Goal: Task Accomplishment & Management: Manage account settings

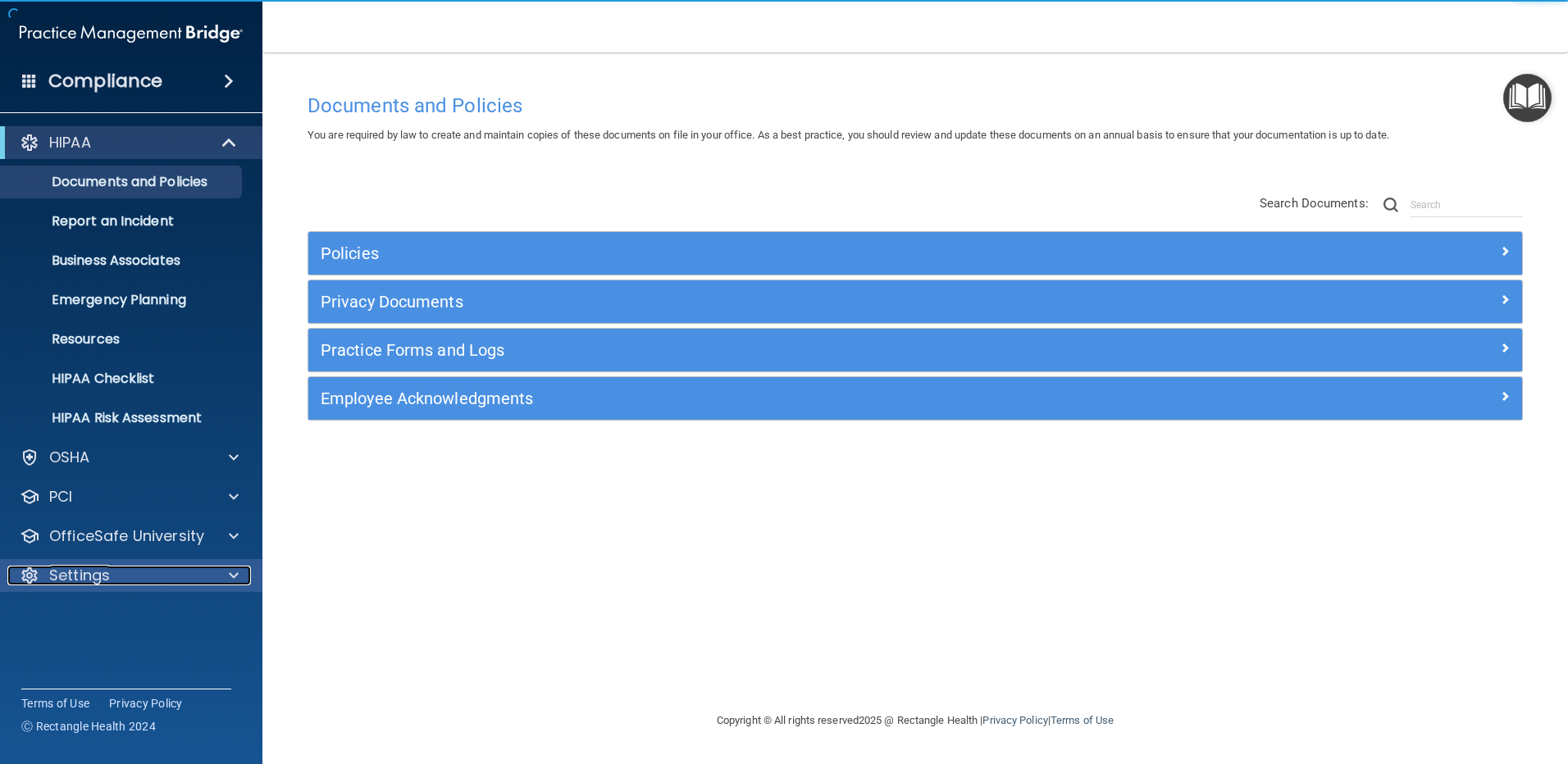
click at [185, 570] on div "Settings" at bounding box center [109, 575] width 204 height 20
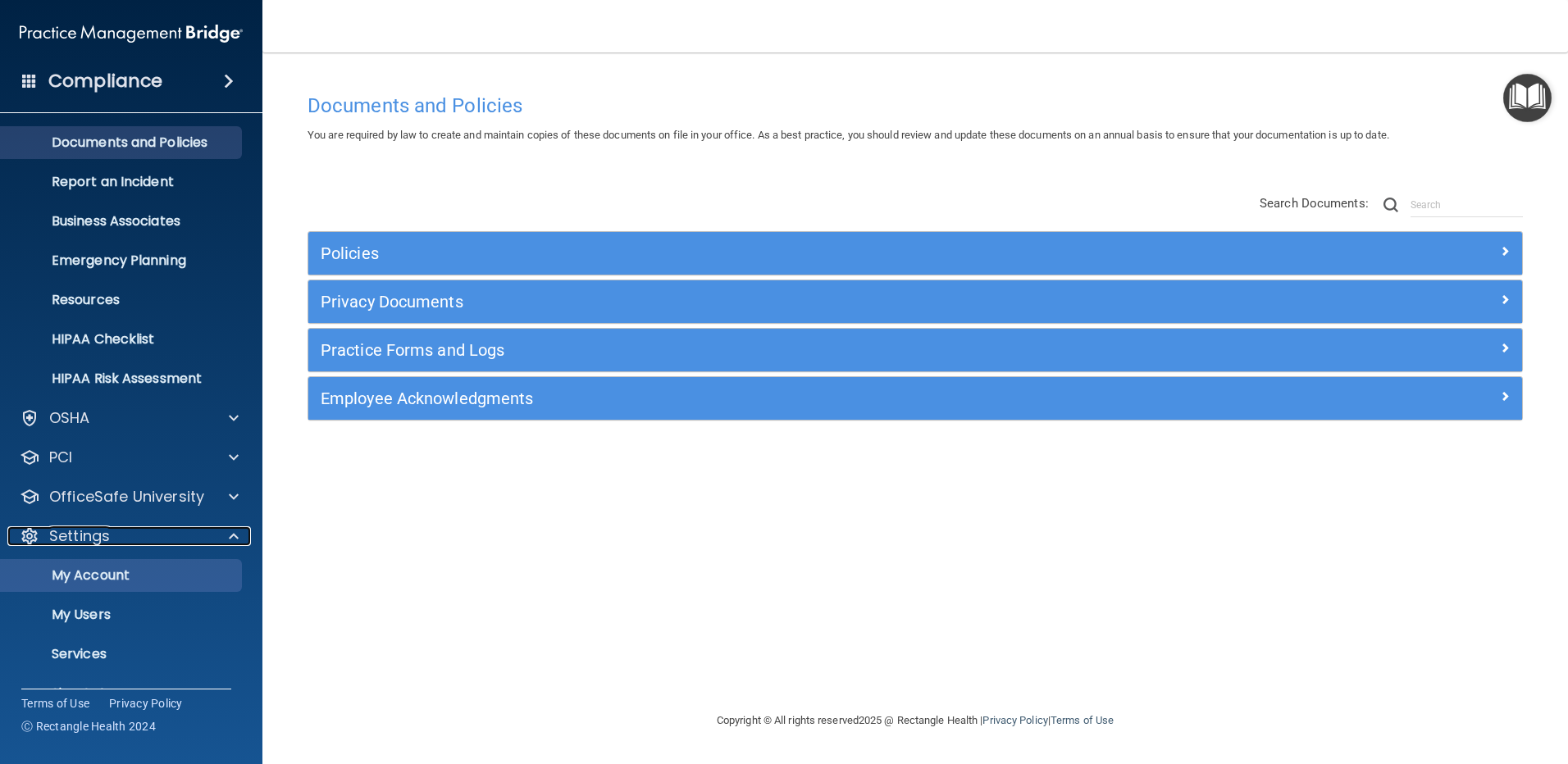
scroll to position [74, 0]
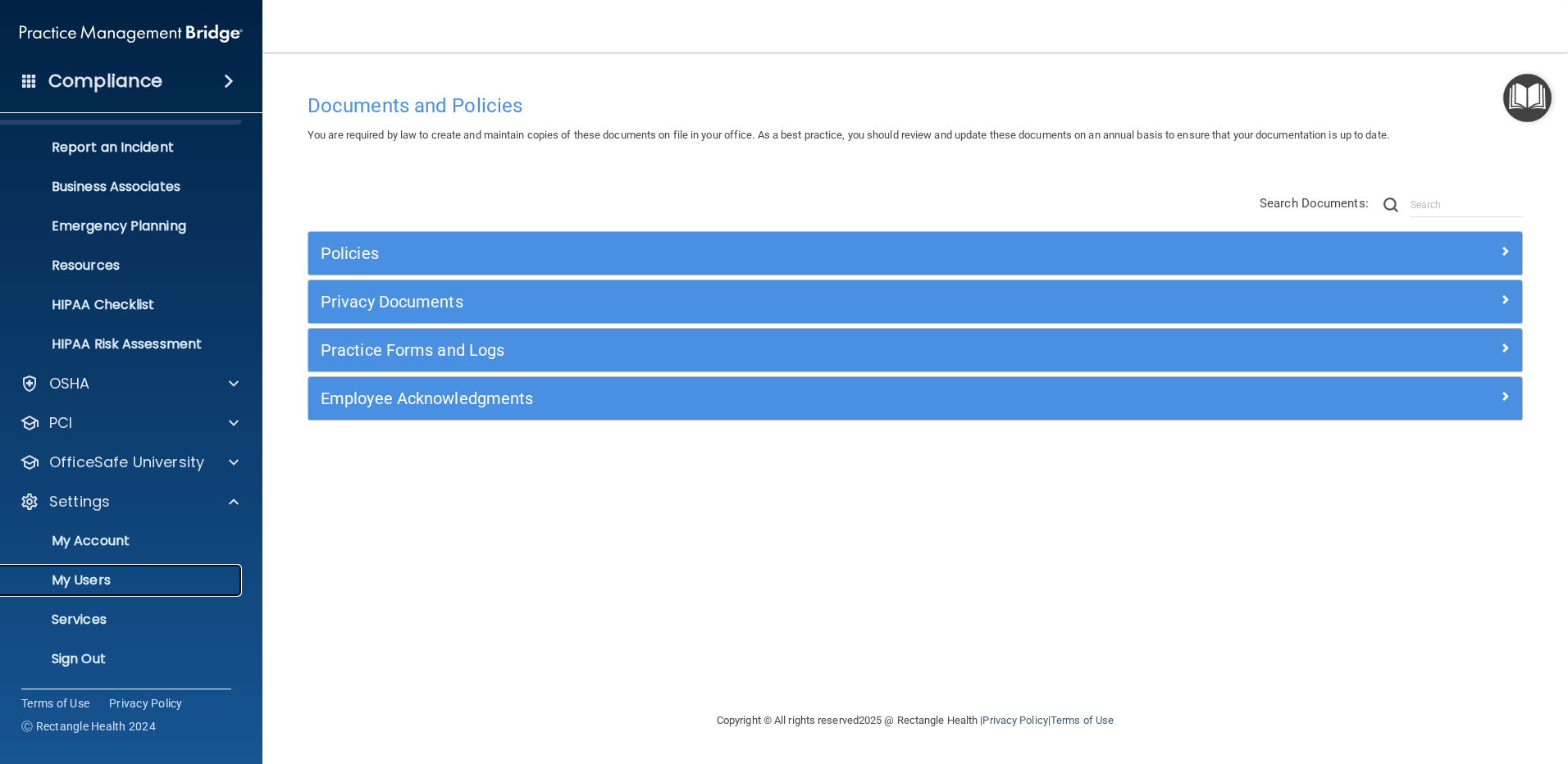
click at [101, 587] on p "My Users" at bounding box center [122, 581] width 224 height 17
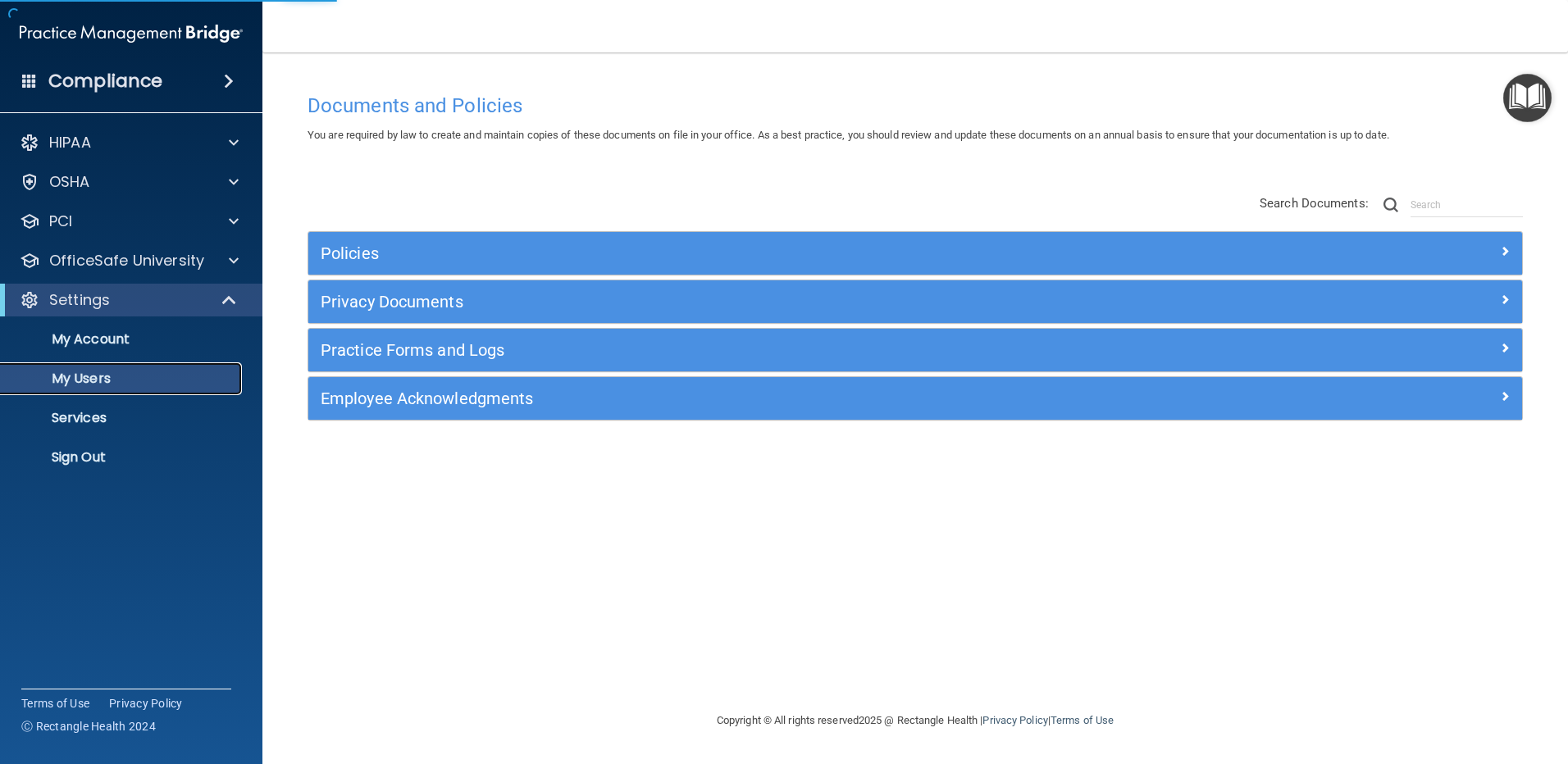
select select "20"
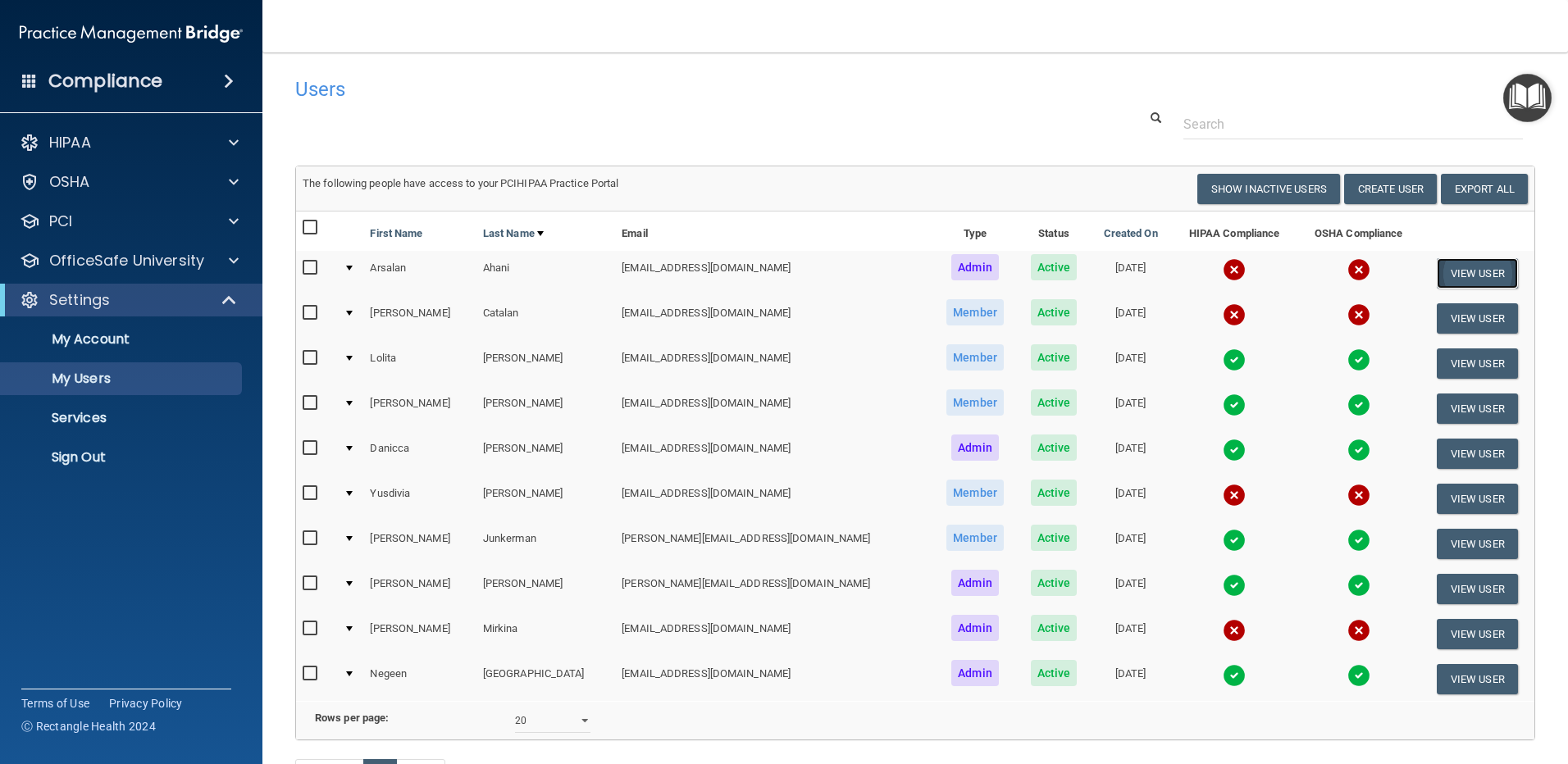
click at [1465, 273] on button "View User" at bounding box center [1477, 274] width 81 height 31
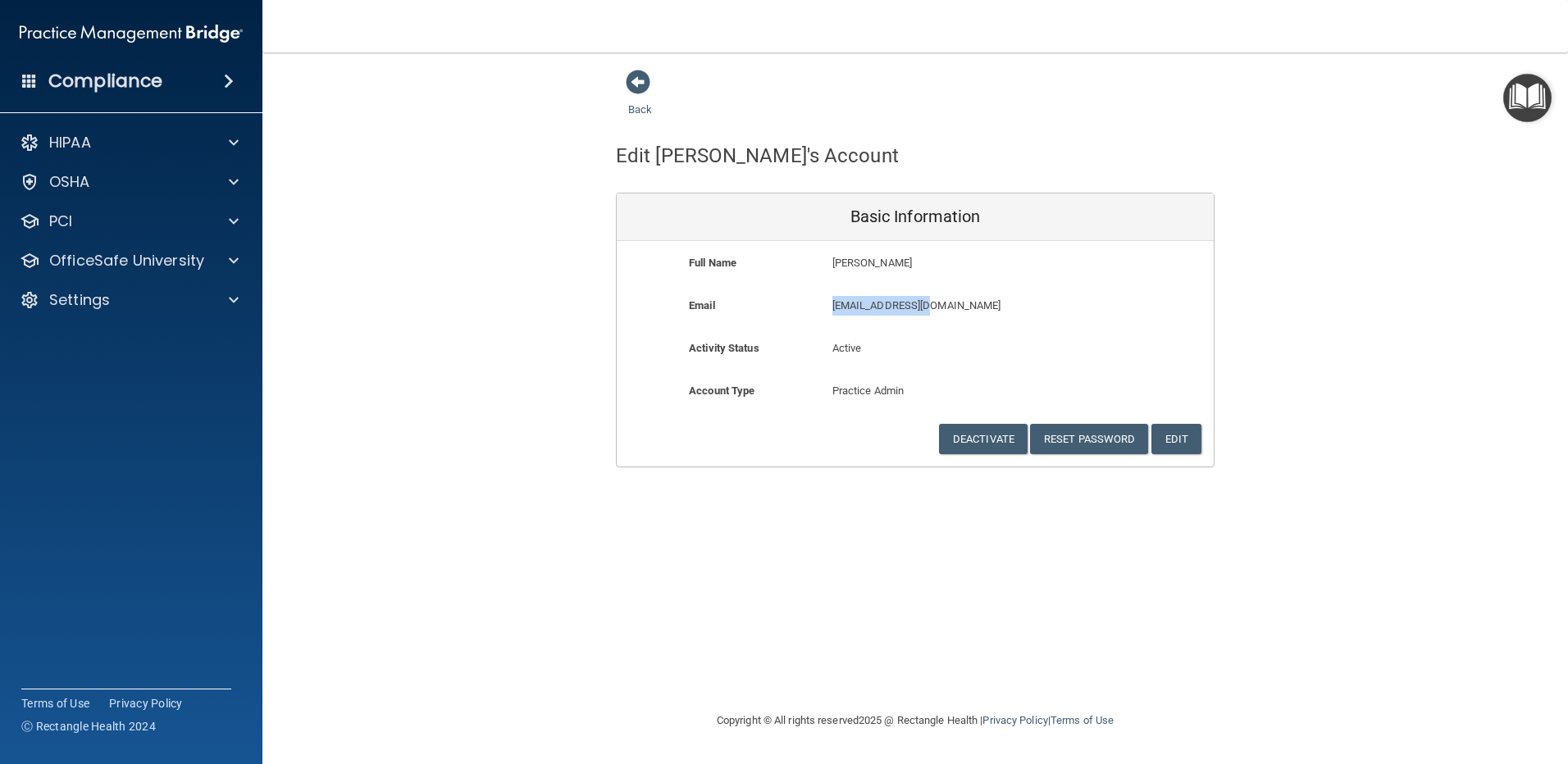
drag, startPoint x: 956, startPoint y: 301, endPoint x: 833, endPoint y: 304, distance: 123.0
click at [833, 304] on p "drahani@yahoo.com" at bounding box center [963, 305] width 261 height 20
drag, startPoint x: 833, startPoint y: 304, endPoint x: 847, endPoint y: 308, distance: 14.6
copy p "drahani@yahoo.com"
click at [1092, 441] on button "Reset Password" at bounding box center [1089, 439] width 118 height 31
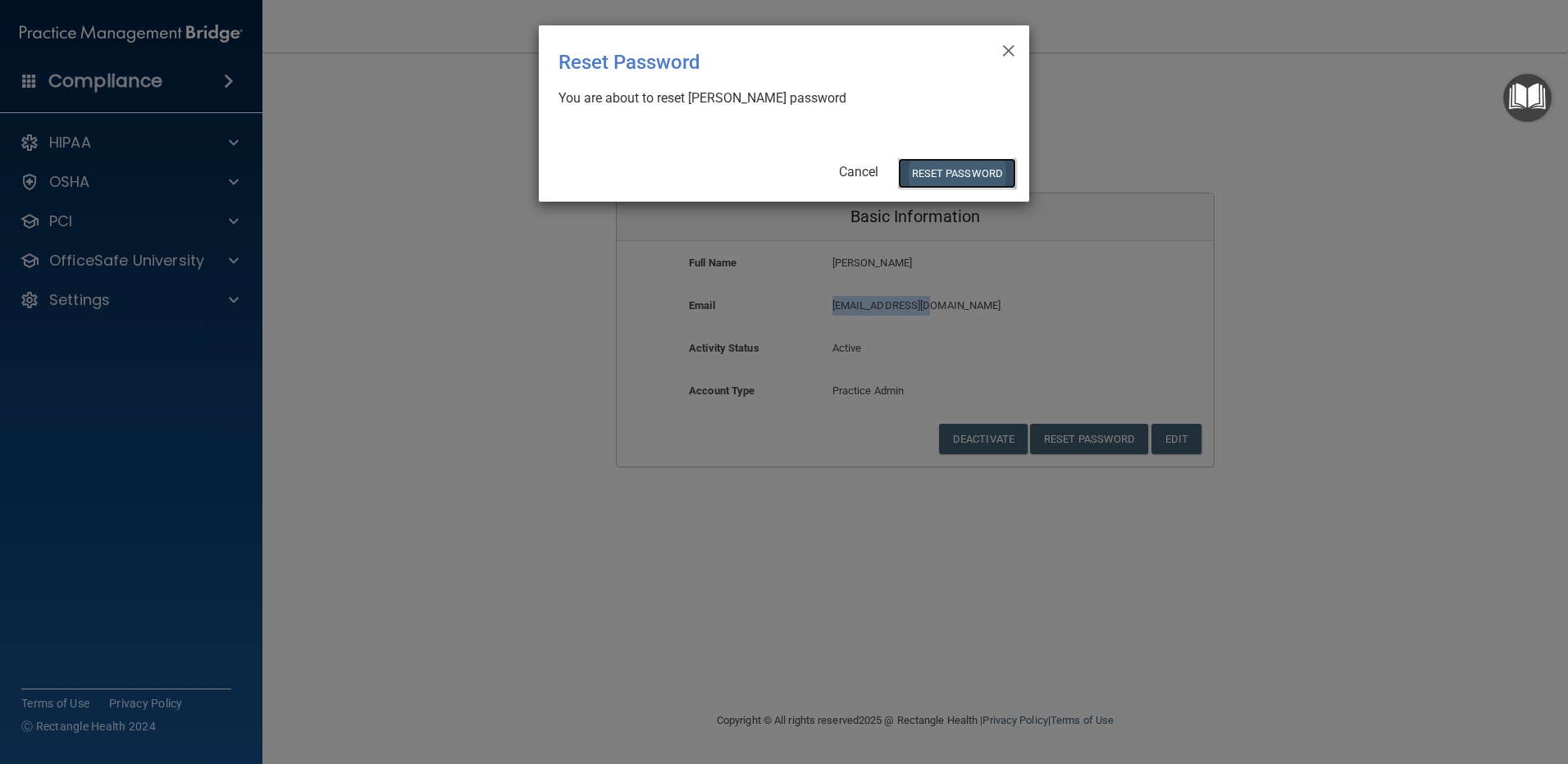
click at [936, 173] on button "Reset Password" at bounding box center [957, 173] width 118 height 31
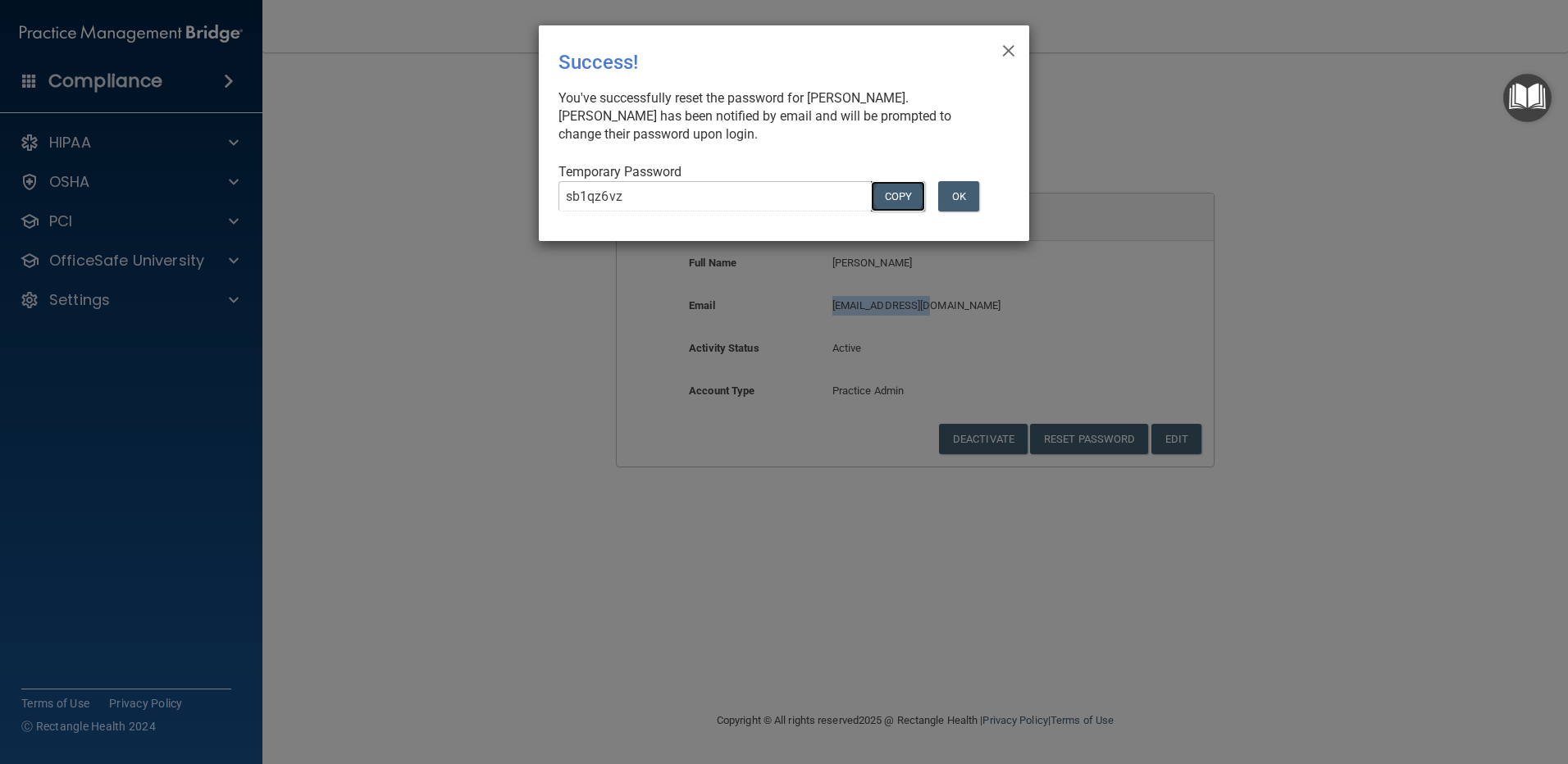
click at [906, 194] on button "COPY" at bounding box center [898, 196] width 54 height 31
click at [961, 197] on button "OK" at bounding box center [958, 196] width 41 height 31
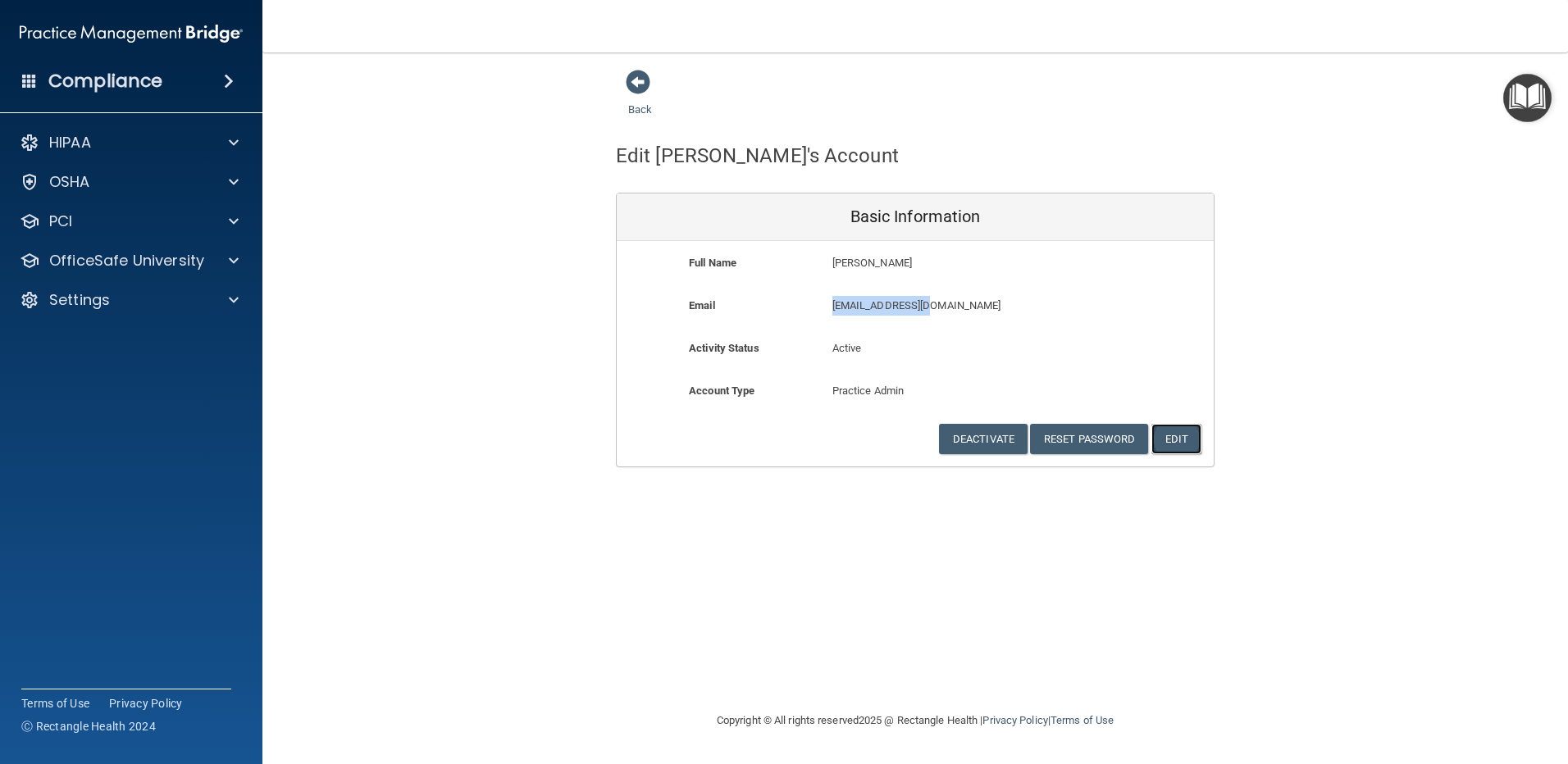
click at [1170, 439] on button "Edit" at bounding box center [1176, 439] width 50 height 31
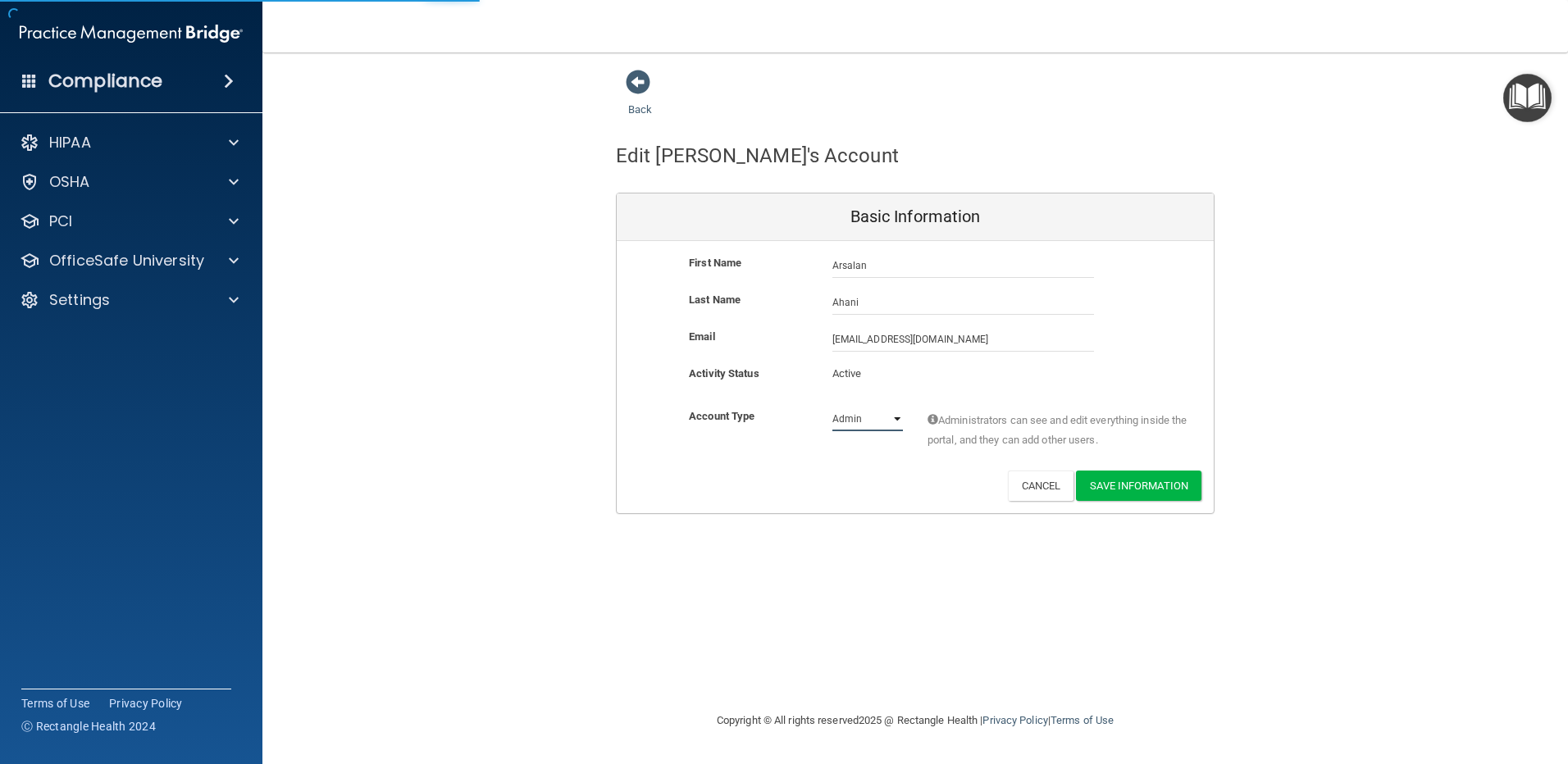
click at [890, 419] on select "Admin Member" at bounding box center [868, 419] width 71 height 24
click at [836, 331] on input "drahani@yahoo.com" at bounding box center [963, 340] width 261 height 24
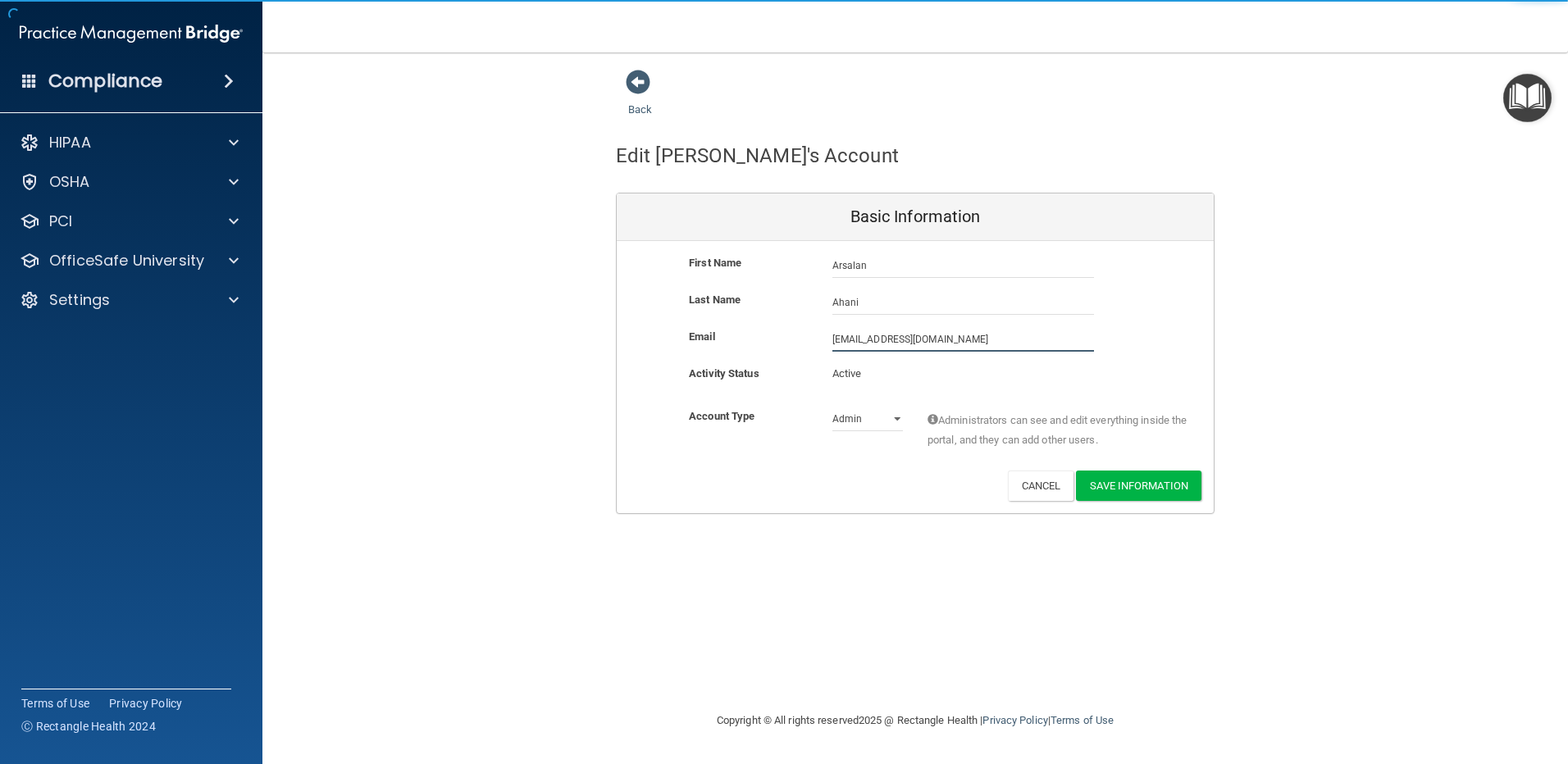
click at [833, 342] on input "drahani@yahoo.com" at bounding box center [963, 340] width 261 height 24
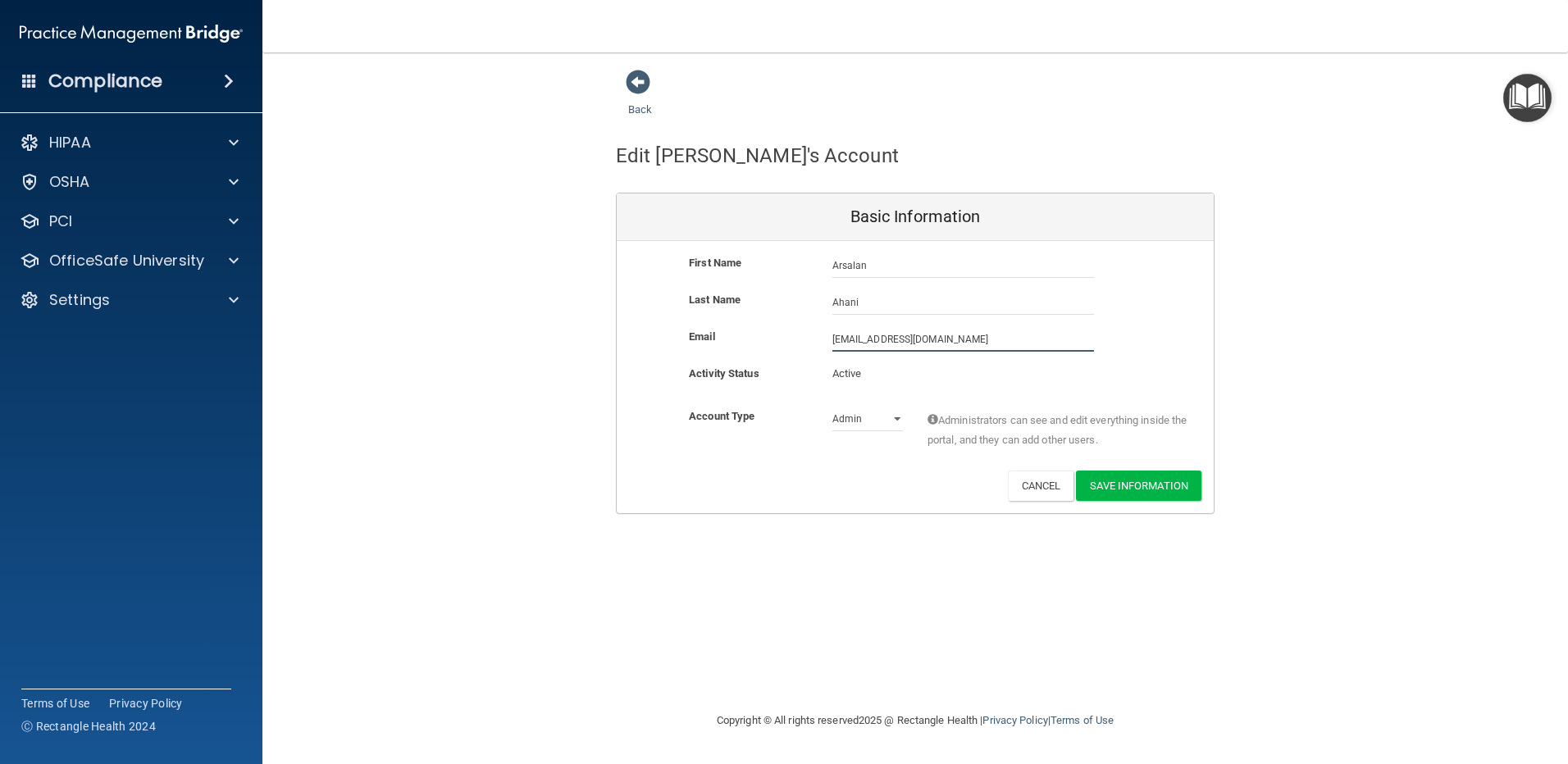
drag, startPoint x: 945, startPoint y: 345, endPoint x: 810, endPoint y: 342, distance: 135.0
click at [810, 342] on div "Email drahani@yahoo.com drahani@yahoo.com" at bounding box center [916, 340] width 597 height 24
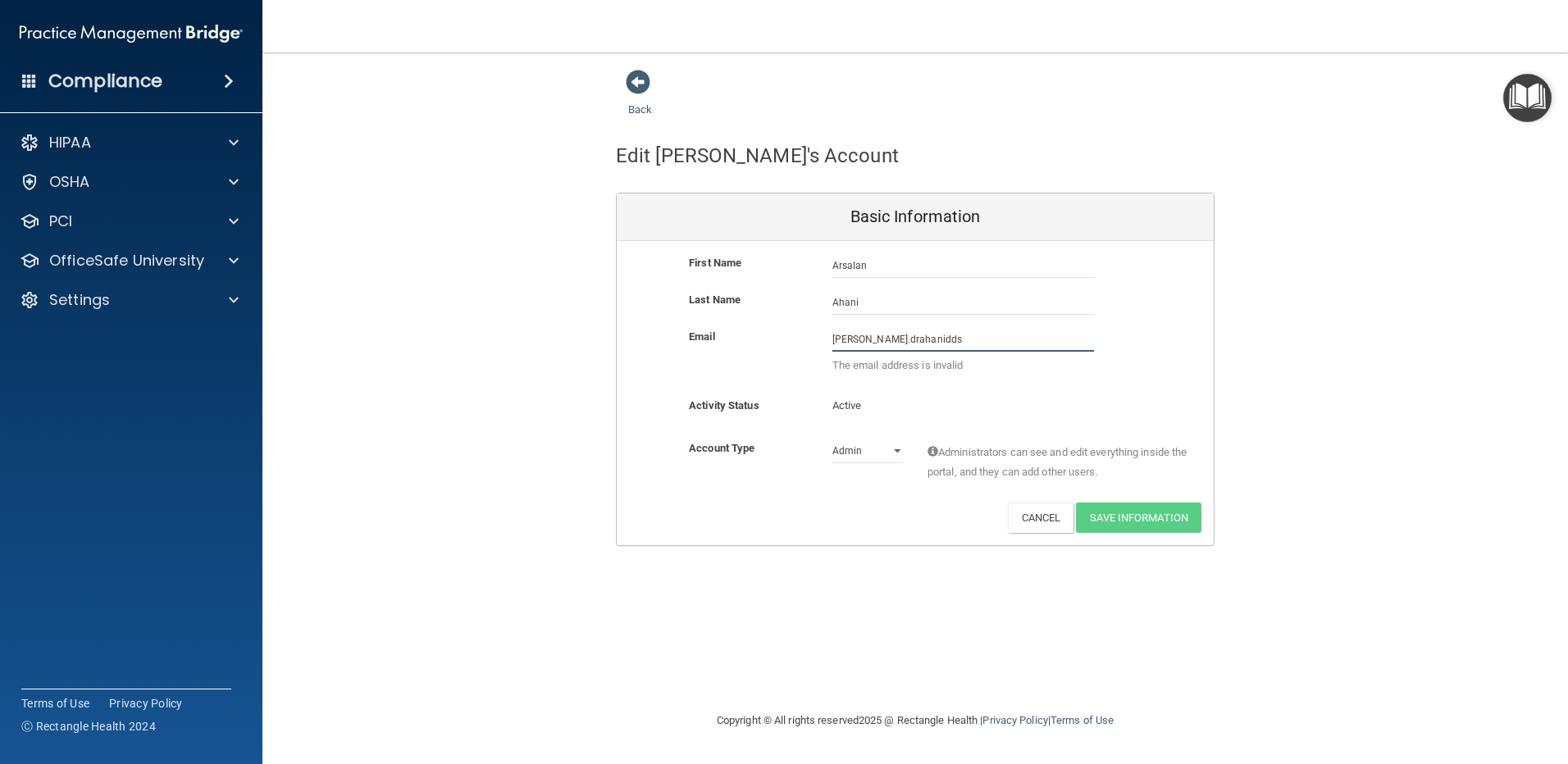
type input "rita.drahanidds@gmail.com"
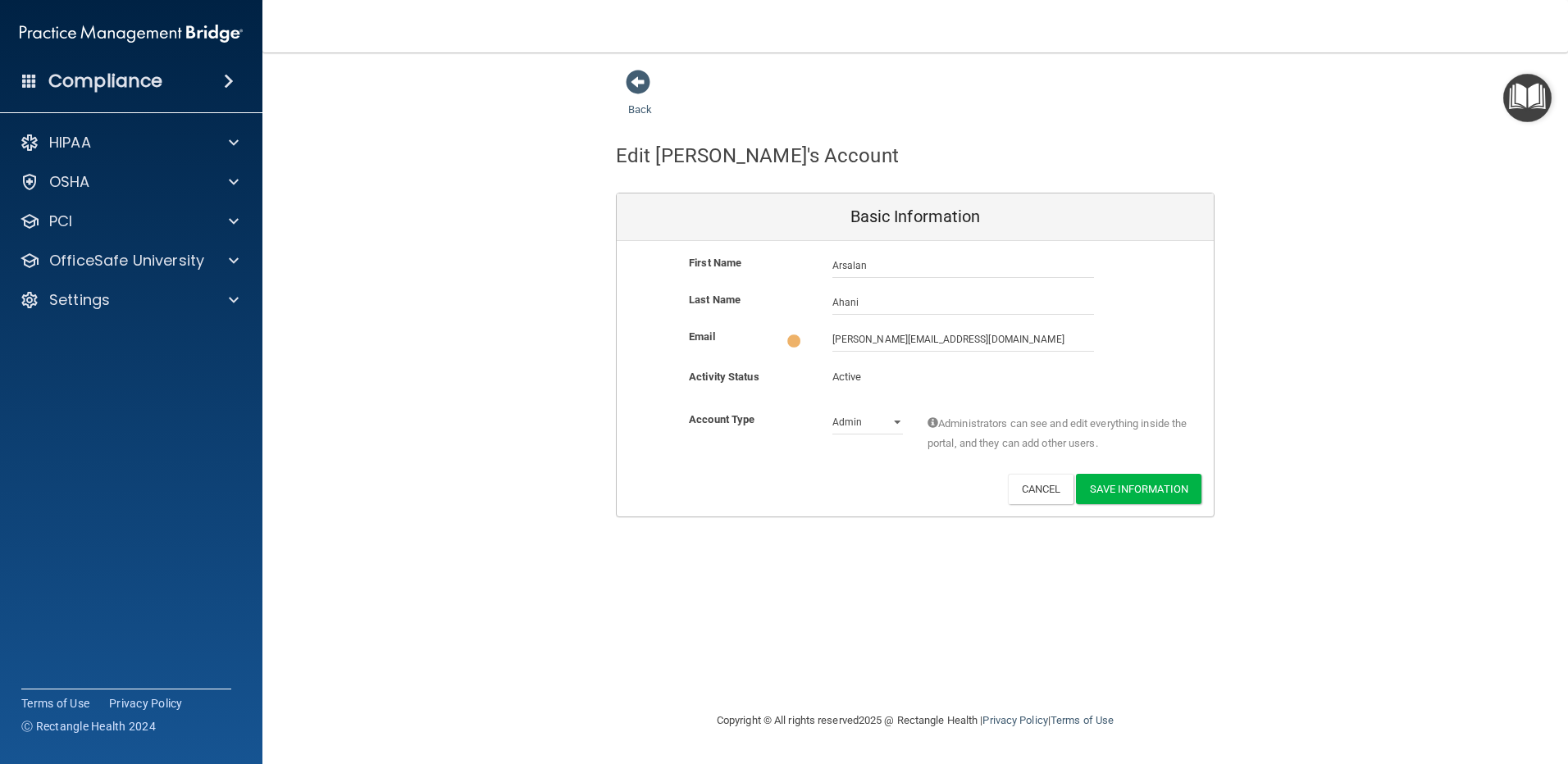
drag, startPoint x: 855, startPoint y: 567, endPoint x: 860, endPoint y: 521, distance: 46.3
click at [854, 567] on div "Back Edit Arsalan's Account Basic Information First Name Arsalan Ahani Arsalan …" at bounding box center [915, 382] width 1240 height 625
click at [1120, 492] on button "Save Information" at bounding box center [1138, 486] width 126 height 31
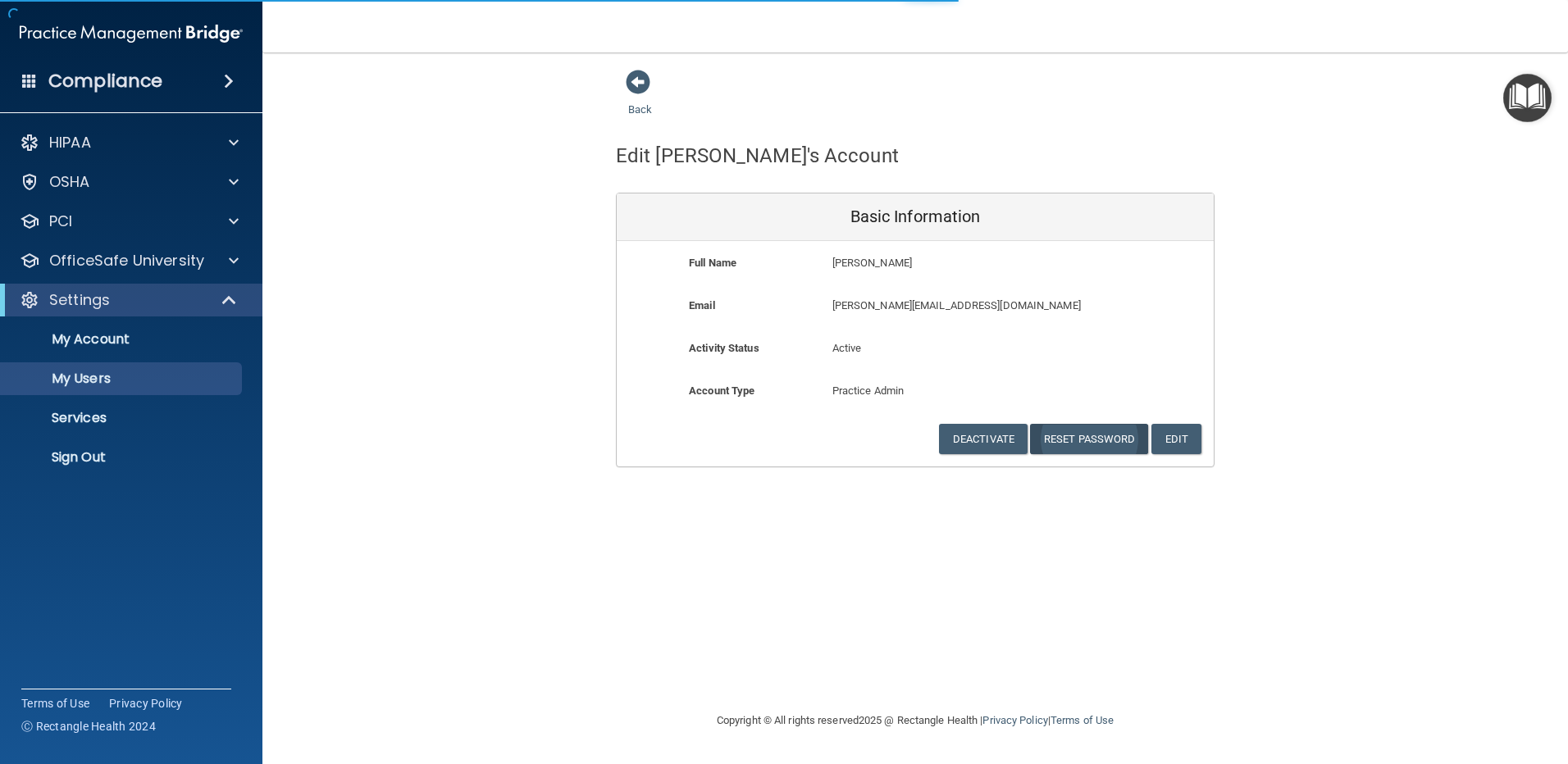
select select "20"
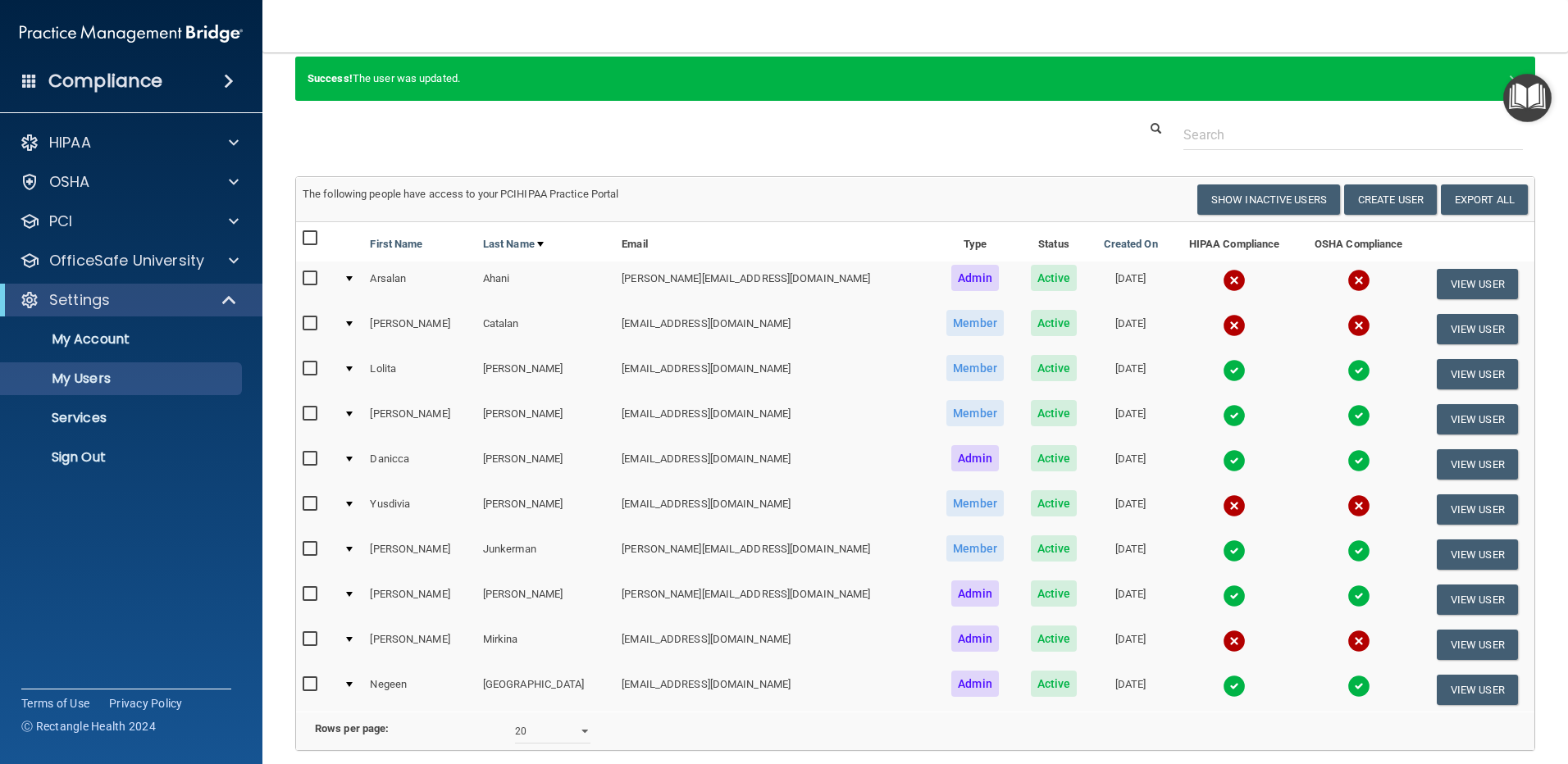
scroll to position [82, 0]
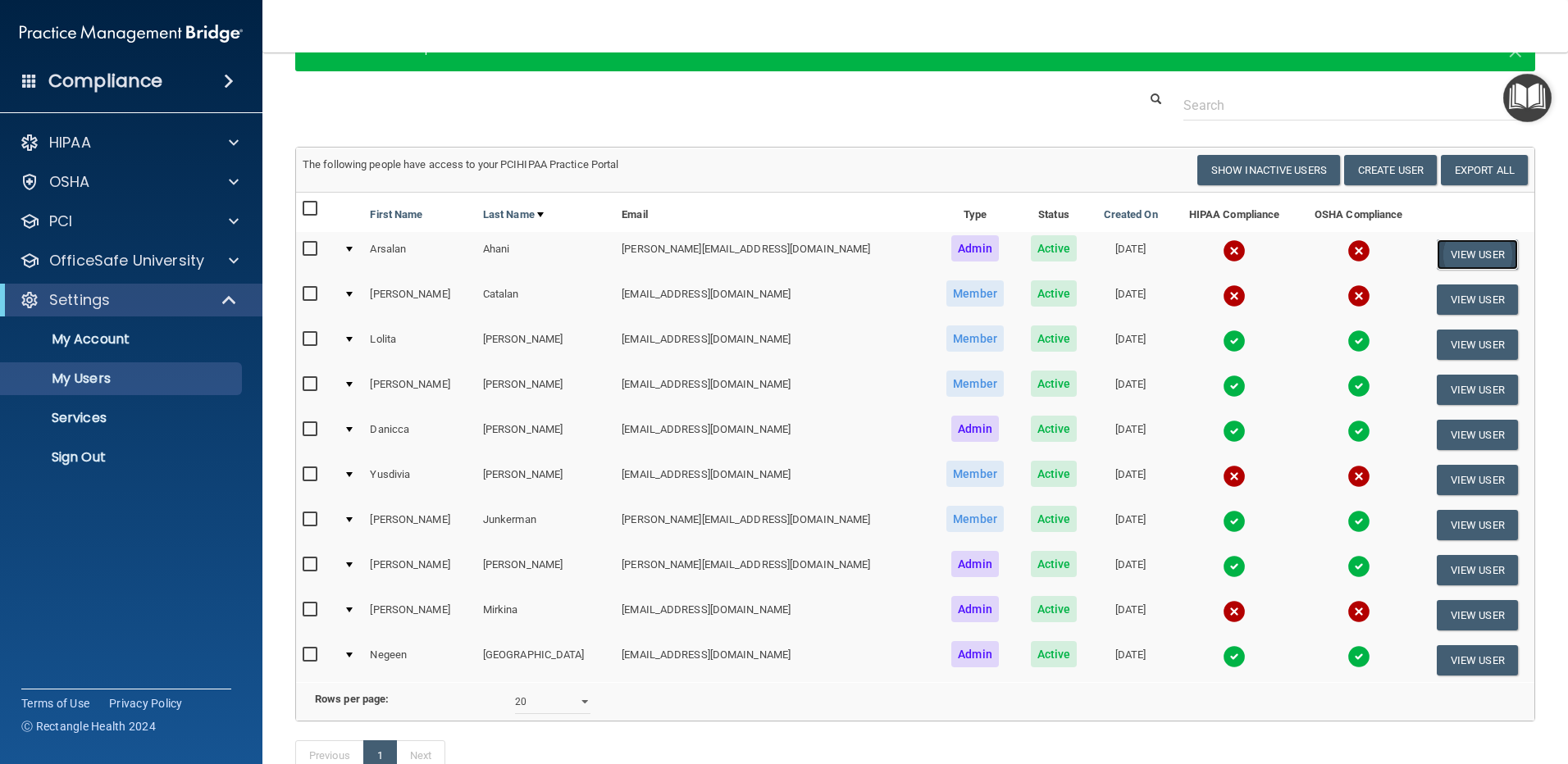
click at [1437, 248] on button "View User" at bounding box center [1477, 254] width 81 height 31
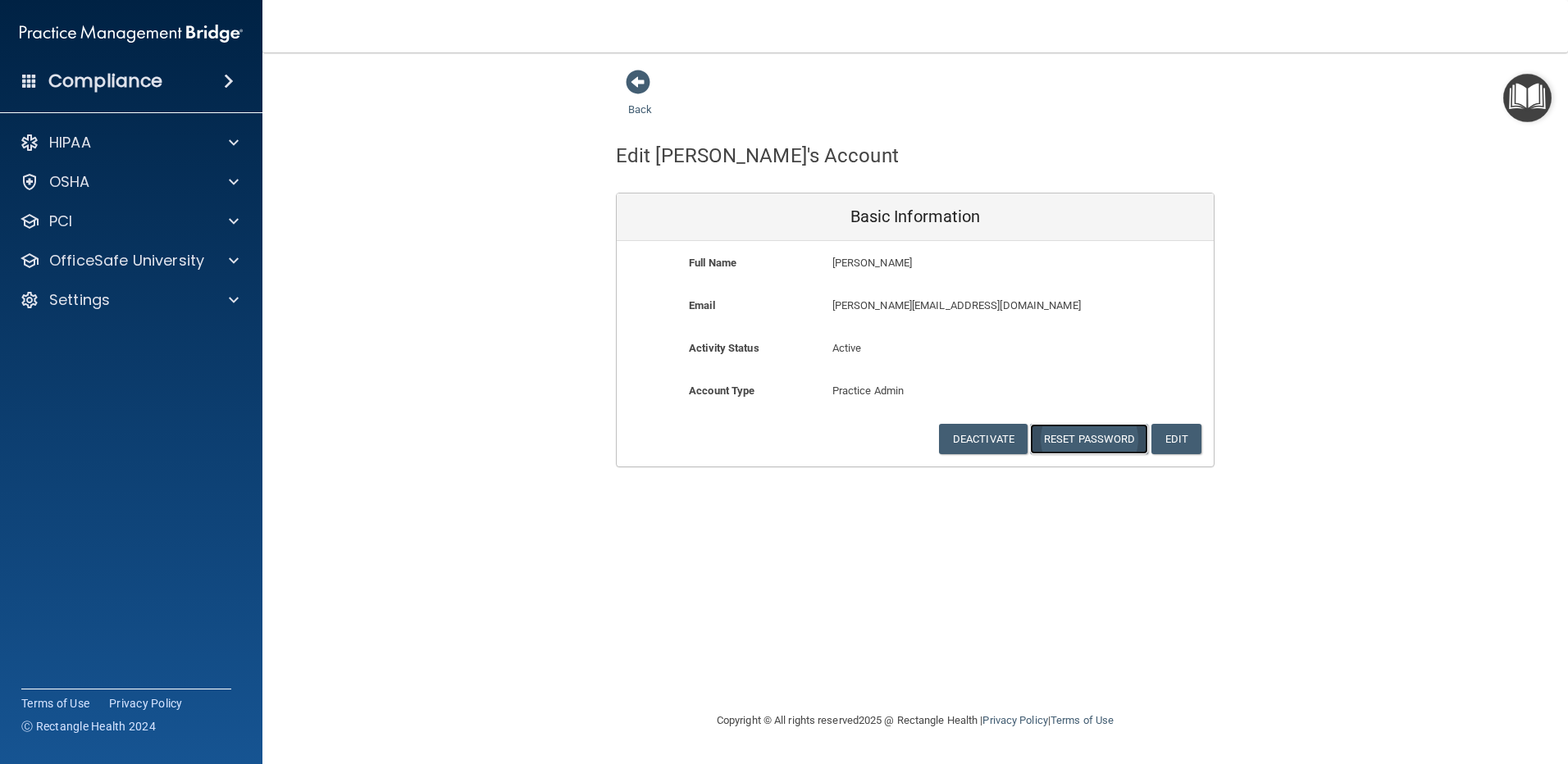
click at [1090, 435] on button "Reset Password" at bounding box center [1089, 439] width 118 height 31
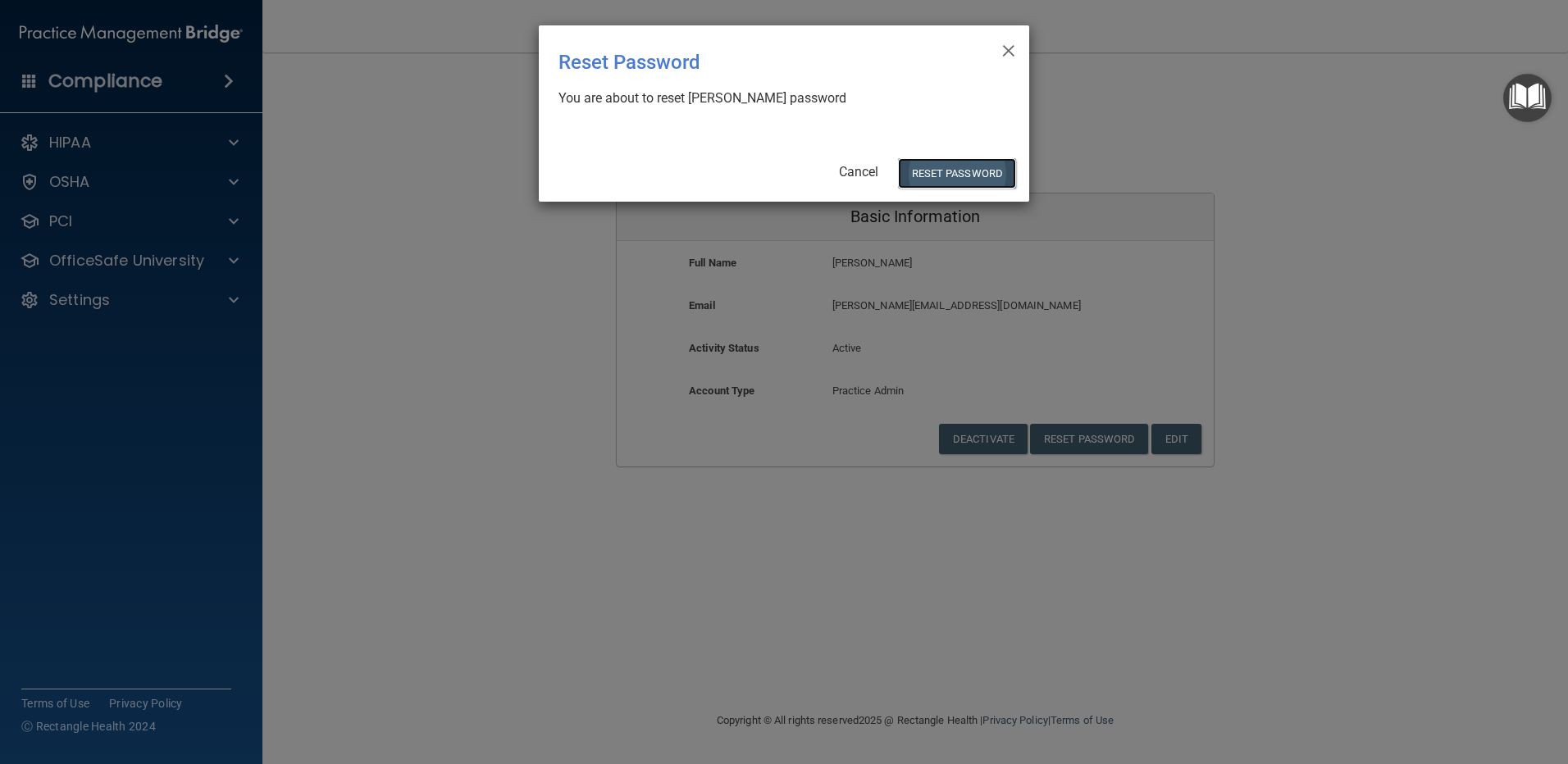
click at [950, 174] on button "Reset Password" at bounding box center [957, 173] width 118 height 31
click at [950, 174] on body "Compliance HIPAA Documents and Policies Report an Incident Business Associates …" at bounding box center [784, 382] width 1568 height 764
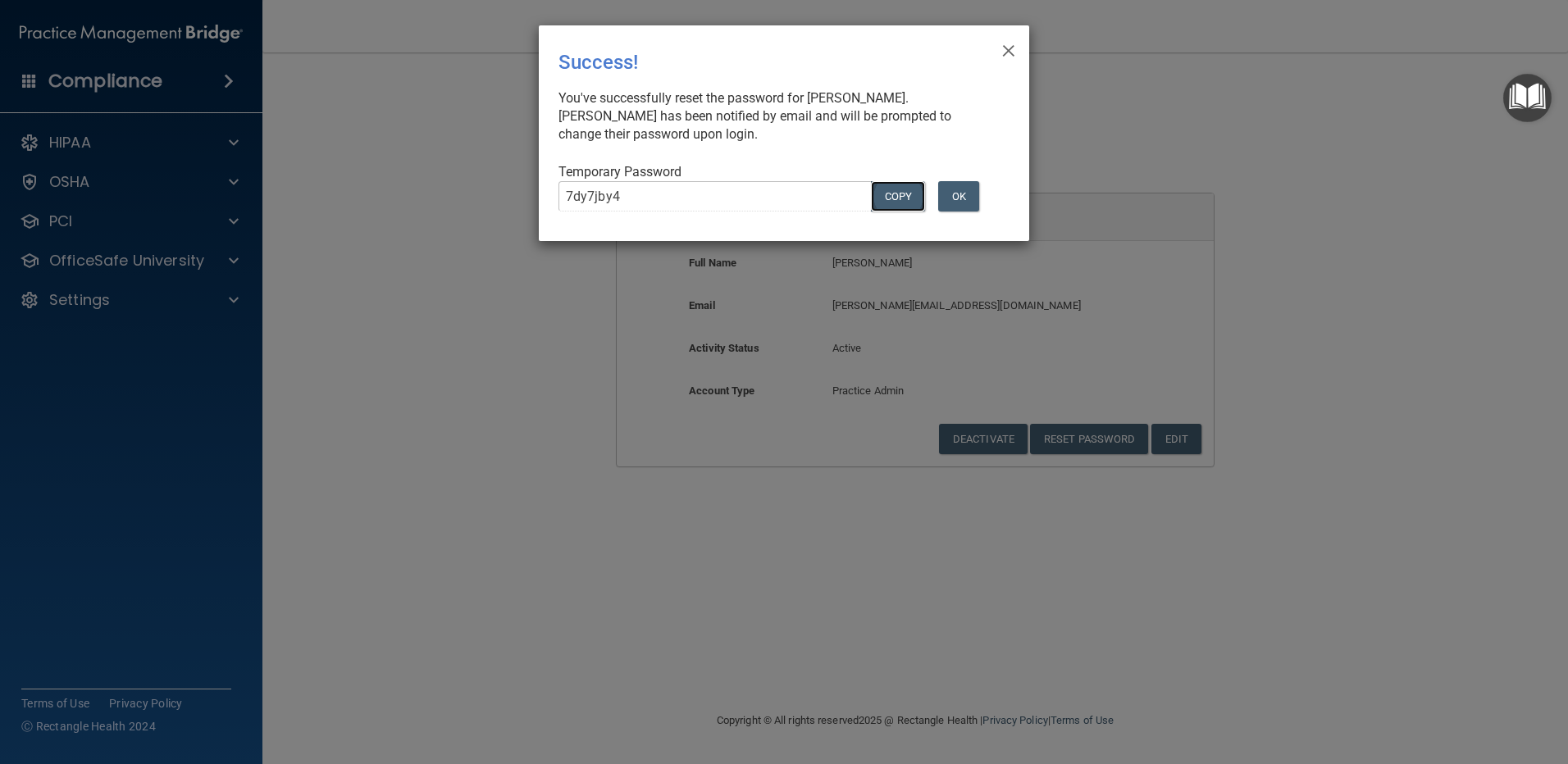
click at [916, 189] on button "COPY" at bounding box center [898, 196] width 54 height 31
click at [967, 202] on button "OK" at bounding box center [958, 196] width 41 height 31
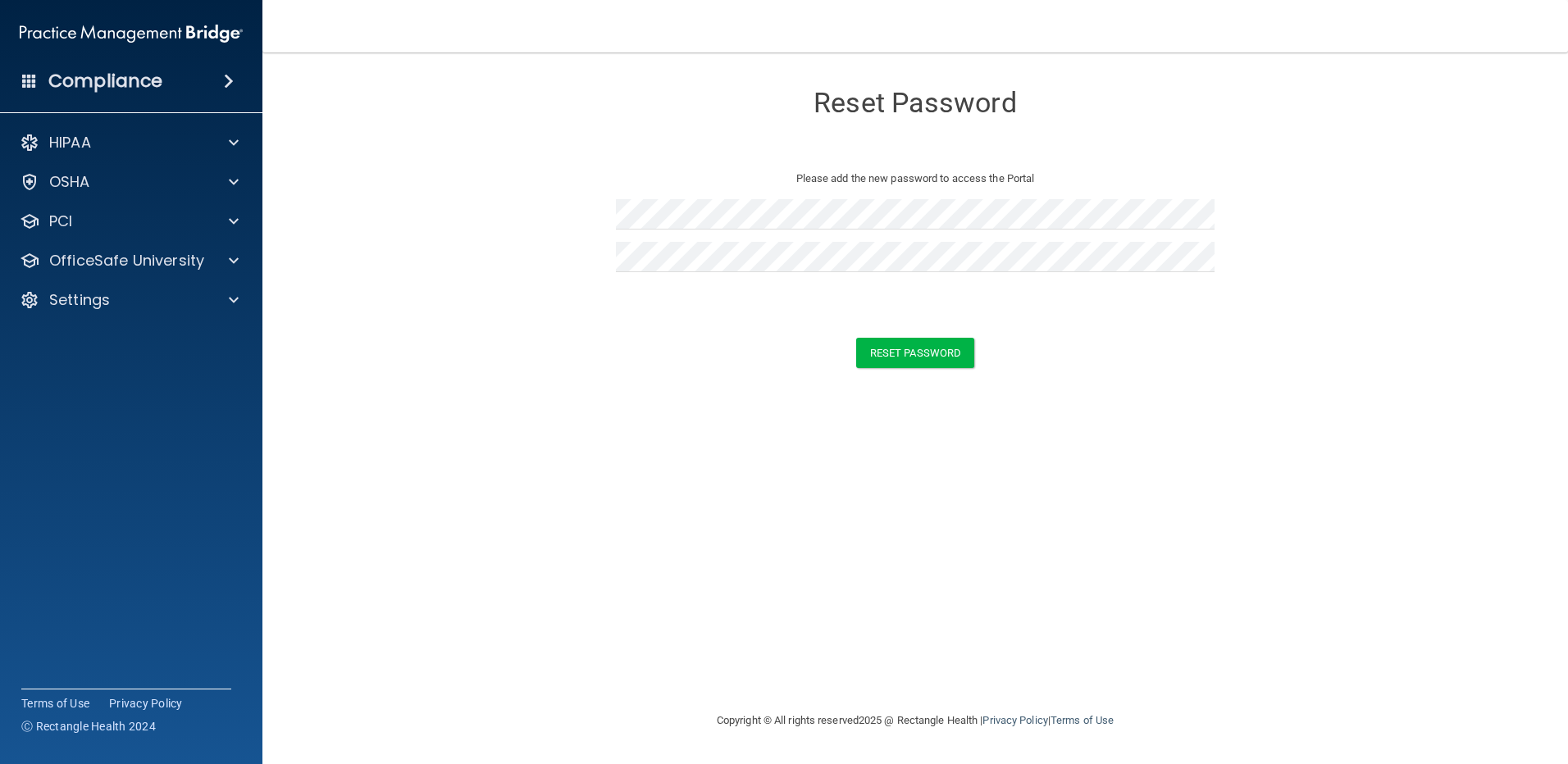
drag, startPoint x: 1245, startPoint y: 460, endPoint x: 1154, endPoint y: 424, distance: 97.9
click at [1242, 460] on div "Reset Password Please add the new password to access the Portal Reset Password …" at bounding box center [915, 382] width 1240 height 625
drag, startPoint x: 1192, startPoint y: 230, endPoint x: 1174, endPoint y: 231, distance: 18.0
click at [1192, 230] on div at bounding box center [915, 221] width 598 height 43
click at [902, 353] on button "Reset Password" at bounding box center [915, 353] width 118 height 31
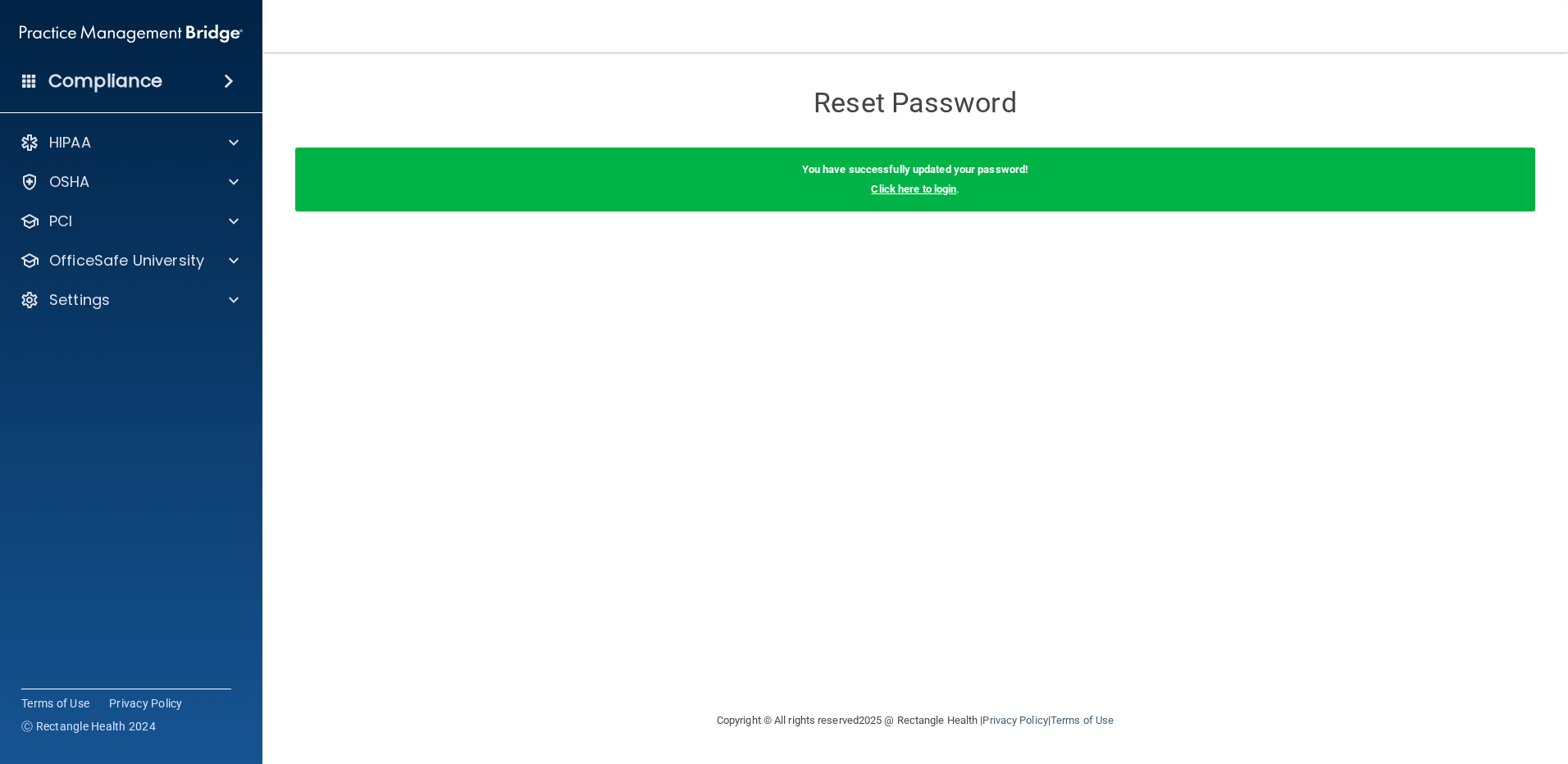
click at [923, 189] on link "Click here to login" at bounding box center [914, 189] width 86 height 12
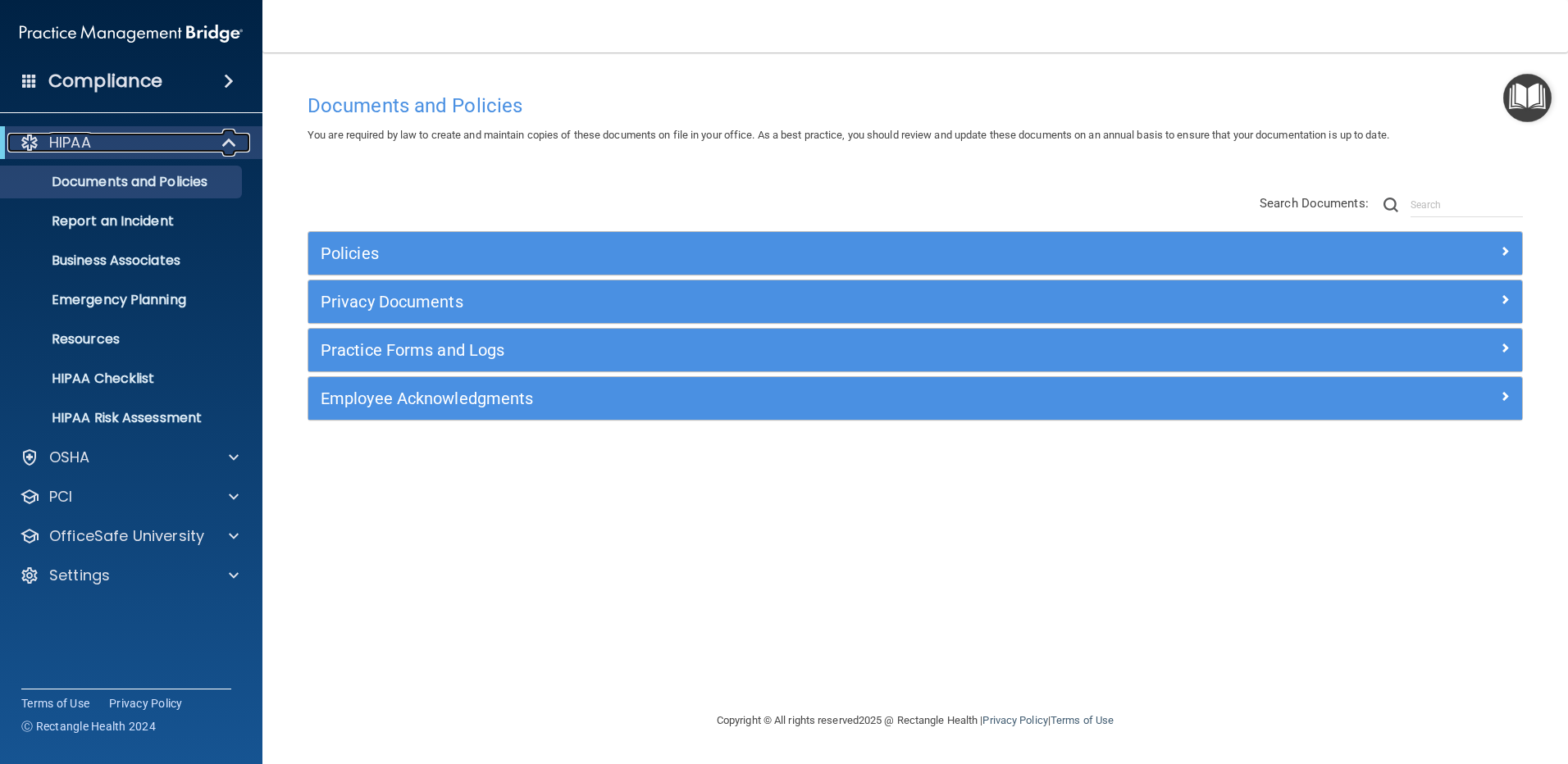
click at [224, 147] on span at bounding box center [231, 142] width 14 height 20
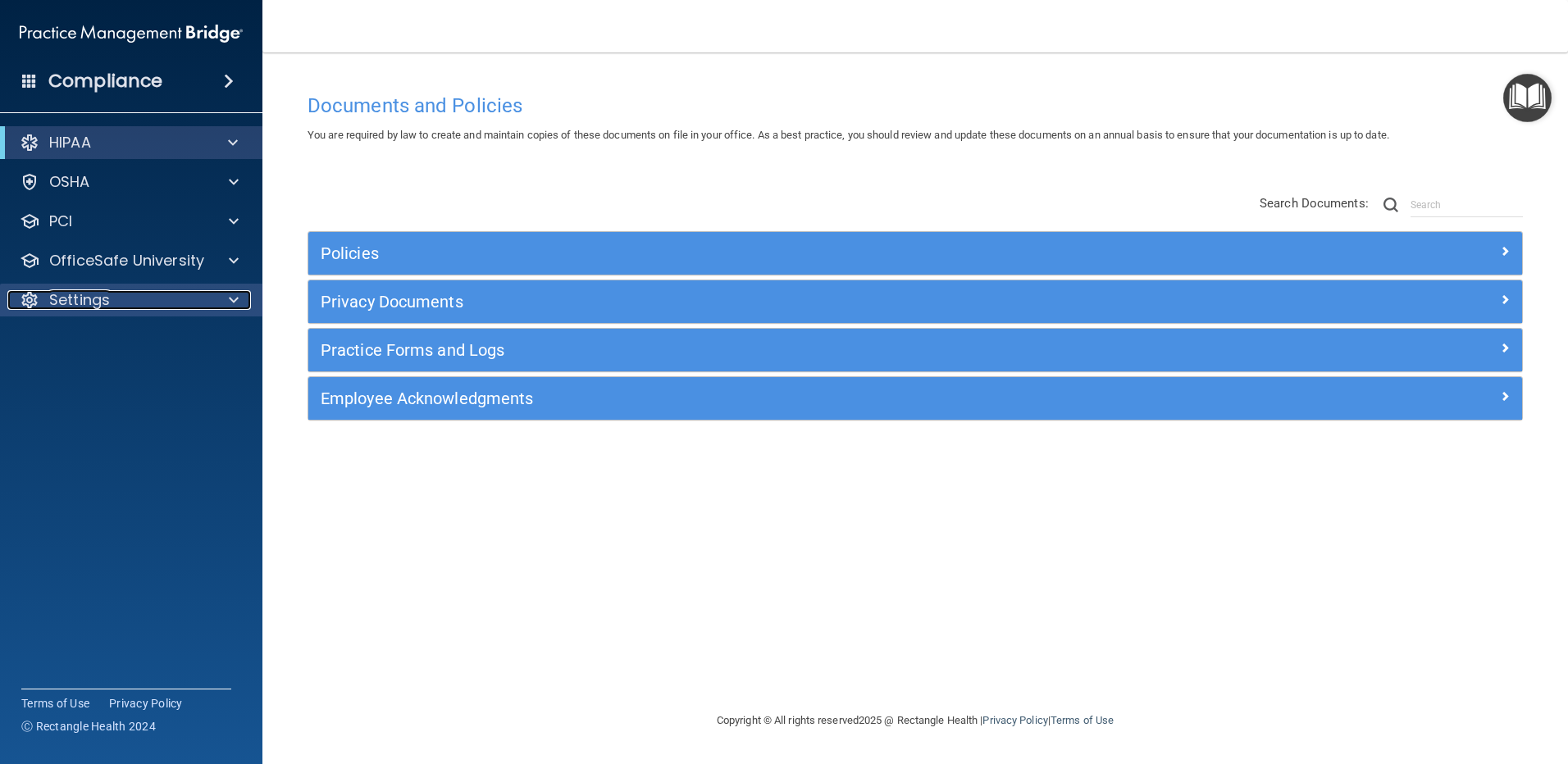
click at [147, 300] on div "Settings" at bounding box center [109, 300] width 204 height 20
